Goal: Information Seeking & Learning: Understand process/instructions

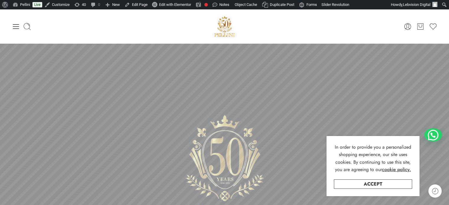
scroll to position [88, 0]
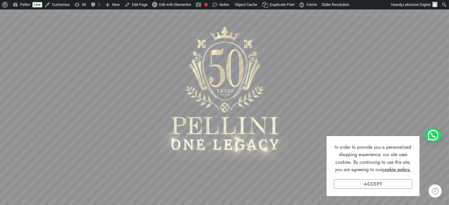
click at [363, 183] on link "Accept" at bounding box center [373, 183] width 78 height 9
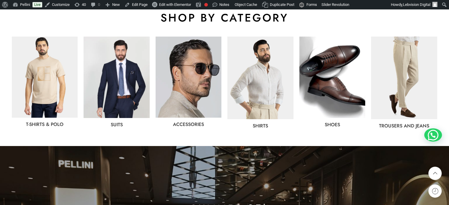
scroll to position [324, 0]
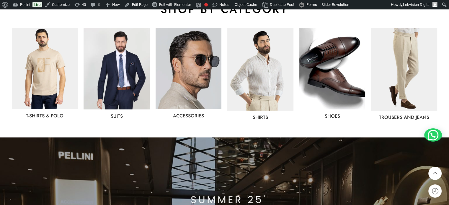
click at [182, 88] on img at bounding box center [188, 68] width 66 height 81
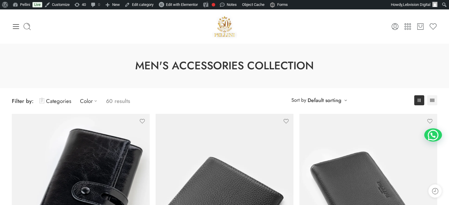
click at [221, 31] on img at bounding box center [224, 26] width 25 height 25
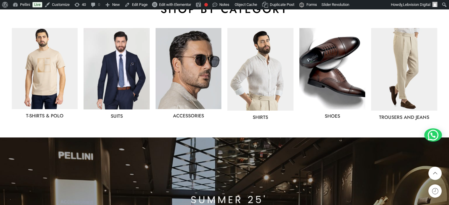
click at [135, 76] on img at bounding box center [116, 68] width 66 height 81
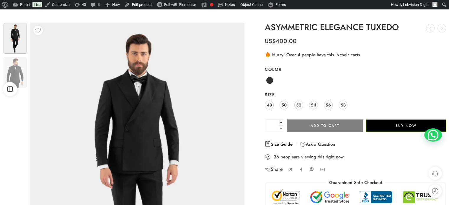
drag, startPoint x: 0, startPoint y: 0, endPoint x: 282, endPoint y: 142, distance: 315.5
click at [282, 142] on link "Size Guide" at bounding box center [279, 144] width 28 height 7
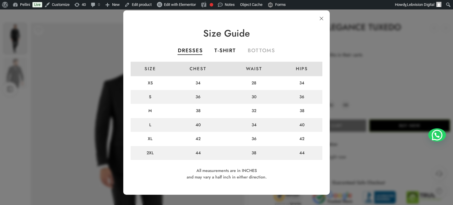
click at [225, 50] on link "T-SHIRT" at bounding box center [224, 51] width 21 height 6
click at [261, 53] on link "BOTTOMS" at bounding box center [261, 51] width 27 height 6
click at [195, 50] on link "DRESSES" at bounding box center [190, 51] width 25 height 6
click at [322, 17] on link at bounding box center [321, 18] width 11 height 11
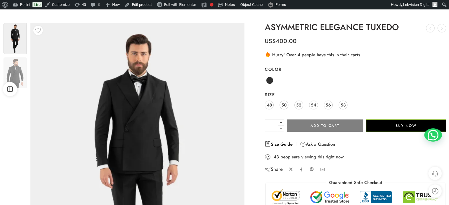
click at [280, 143] on link "Size Guide" at bounding box center [279, 144] width 28 height 7
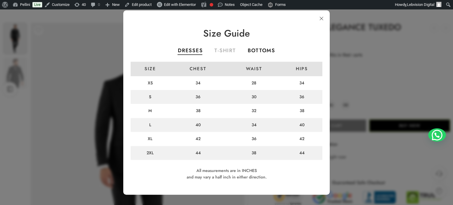
click at [267, 50] on link "BOTTOMS" at bounding box center [261, 51] width 27 height 6
click at [223, 50] on link "T-SHIRT" at bounding box center [224, 51] width 21 height 6
click at [323, 19] on link at bounding box center [321, 18] width 11 height 11
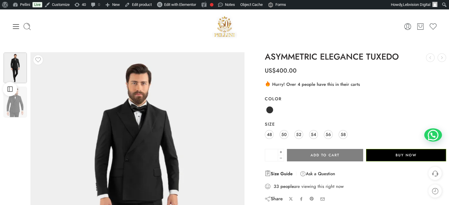
click at [282, 175] on link "Size Guide" at bounding box center [279, 173] width 28 height 7
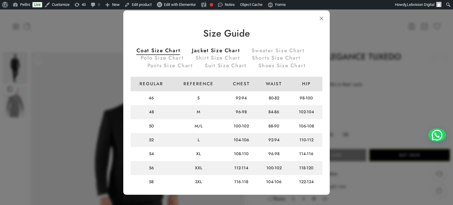
click at [208, 51] on link "Jacket Size Chart" at bounding box center [216, 51] width 48 height 6
click at [274, 48] on link "Sweater Size Chart" at bounding box center [278, 51] width 53 height 6
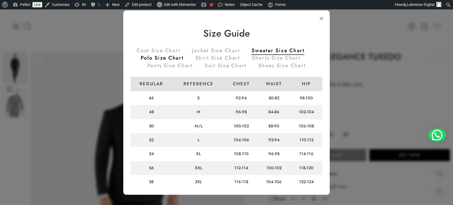
click at [147, 56] on link "Polo Size Chart" at bounding box center [162, 58] width 43 height 6
click at [214, 57] on link "Shirt Size Chart" at bounding box center [218, 58] width 45 height 6
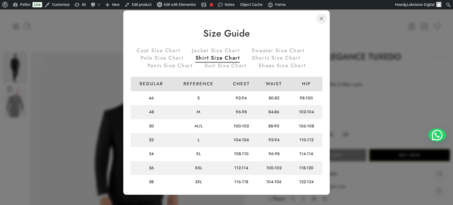
click at [321, 19] on link at bounding box center [321, 18] width 11 height 11
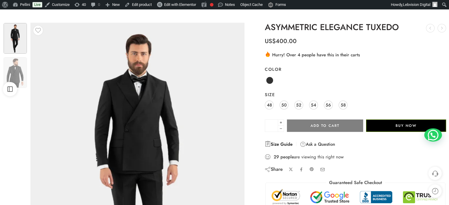
click at [280, 144] on link "Size Guide" at bounding box center [279, 144] width 28 height 7
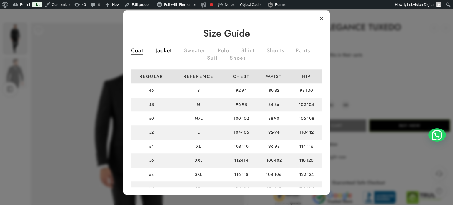
click at [172, 50] on link "Jacket" at bounding box center [163, 51] width 17 height 6
click at [201, 50] on link "Sweater" at bounding box center [195, 51] width 22 height 6
click at [321, 18] on link at bounding box center [321, 18] width 11 height 11
